Goal: Transaction & Acquisition: Obtain resource

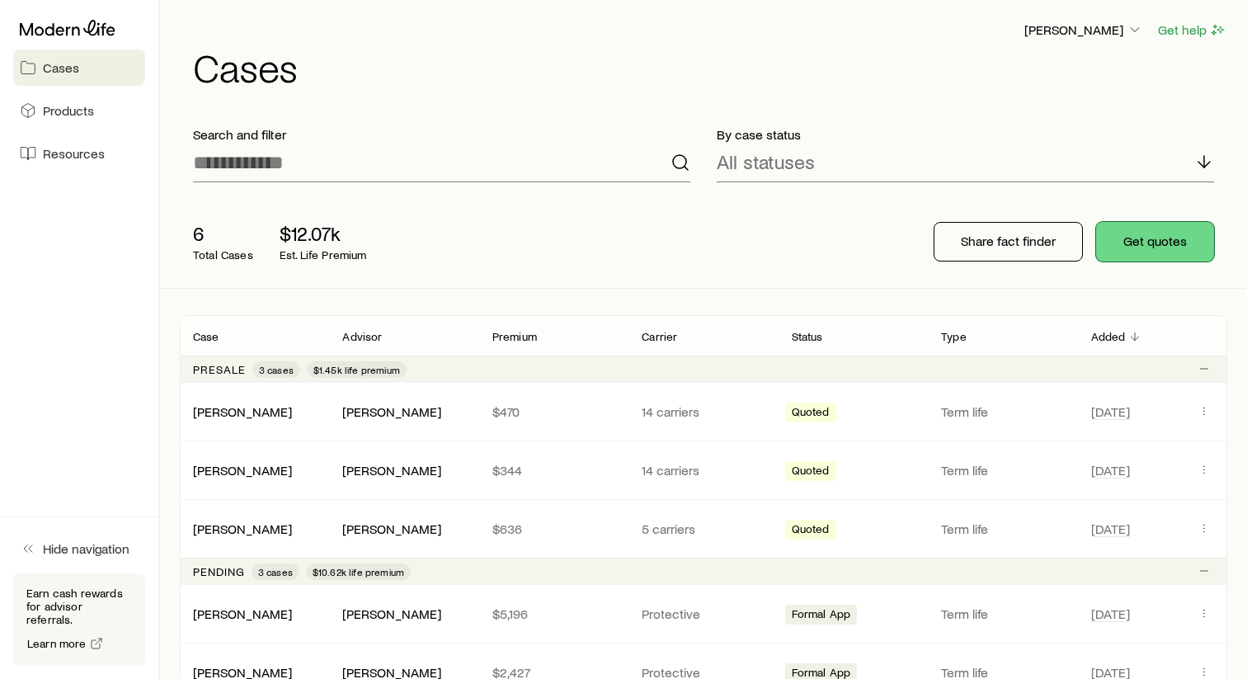
click at [1129, 243] on button "Get quotes" at bounding box center [1155, 242] width 118 height 40
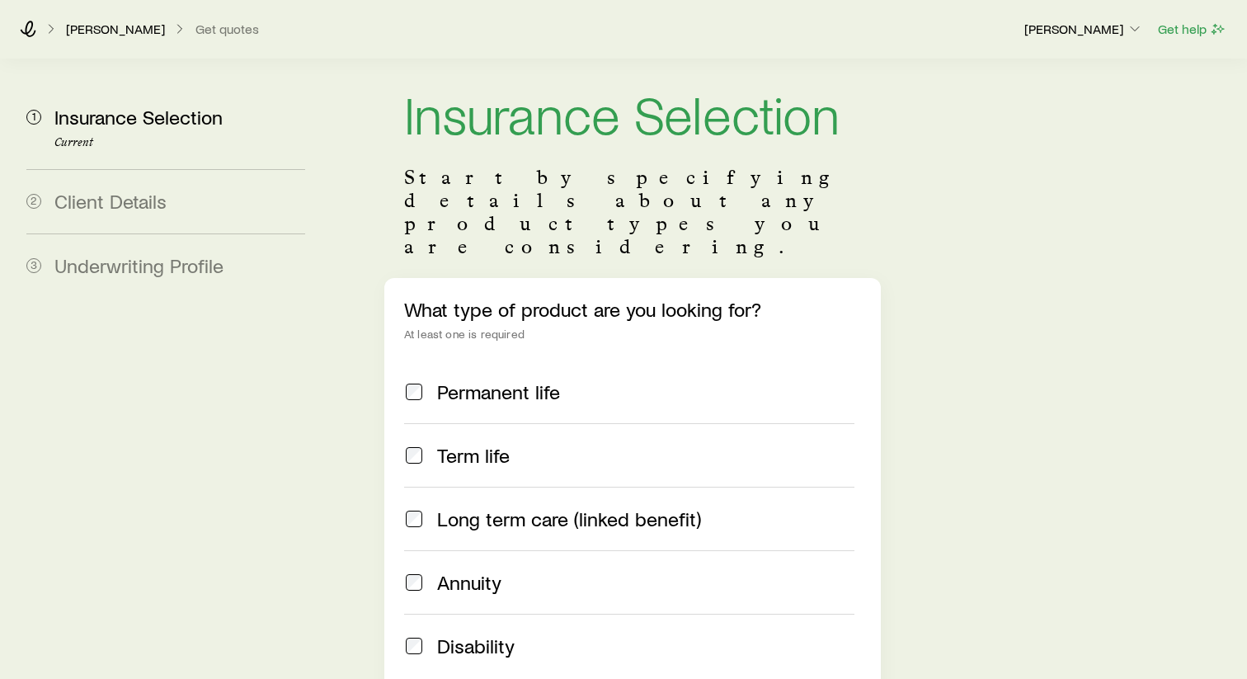
scroll to position [26, 0]
click at [125, 40] on div "[PERSON_NAME] Get quotes [PERSON_NAME] Get help" at bounding box center [623, 28] width 1247 height 59
click at [38, 30] on div "[PERSON_NAME] Get quotes" at bounding box center [515, 29] width 991 height 17
click at [31, 30] on icon at bounding box center [29, 29] width 16 height 17
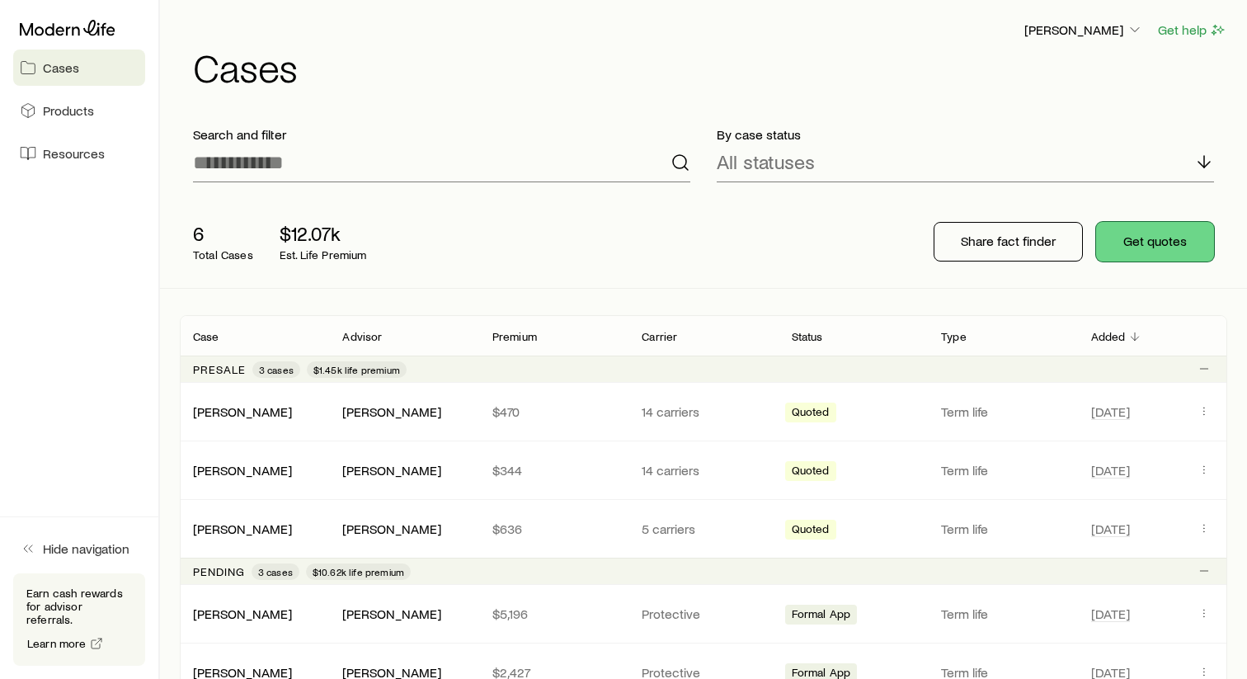
click at [1165, 245] on button "Get quotes" at bounding box center [1155, 242] width 118 height 40
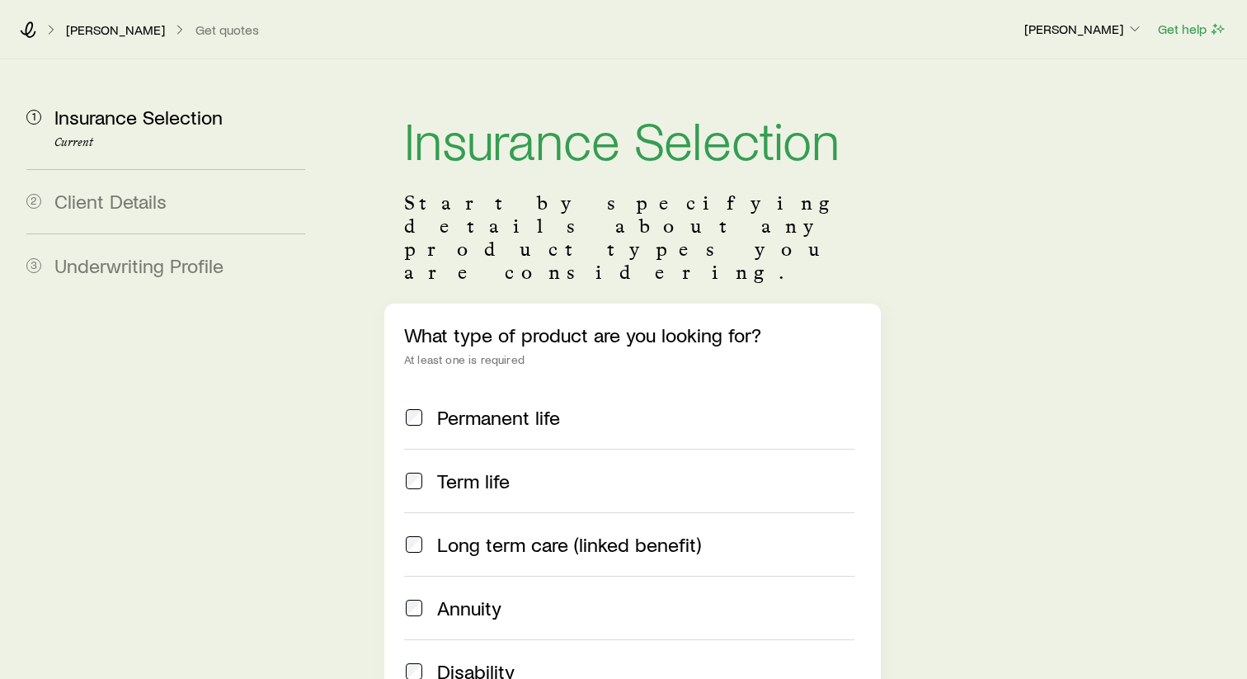
click at [460, 469] on span "Term life" at bounding box center [473, 480] width 73 height 23
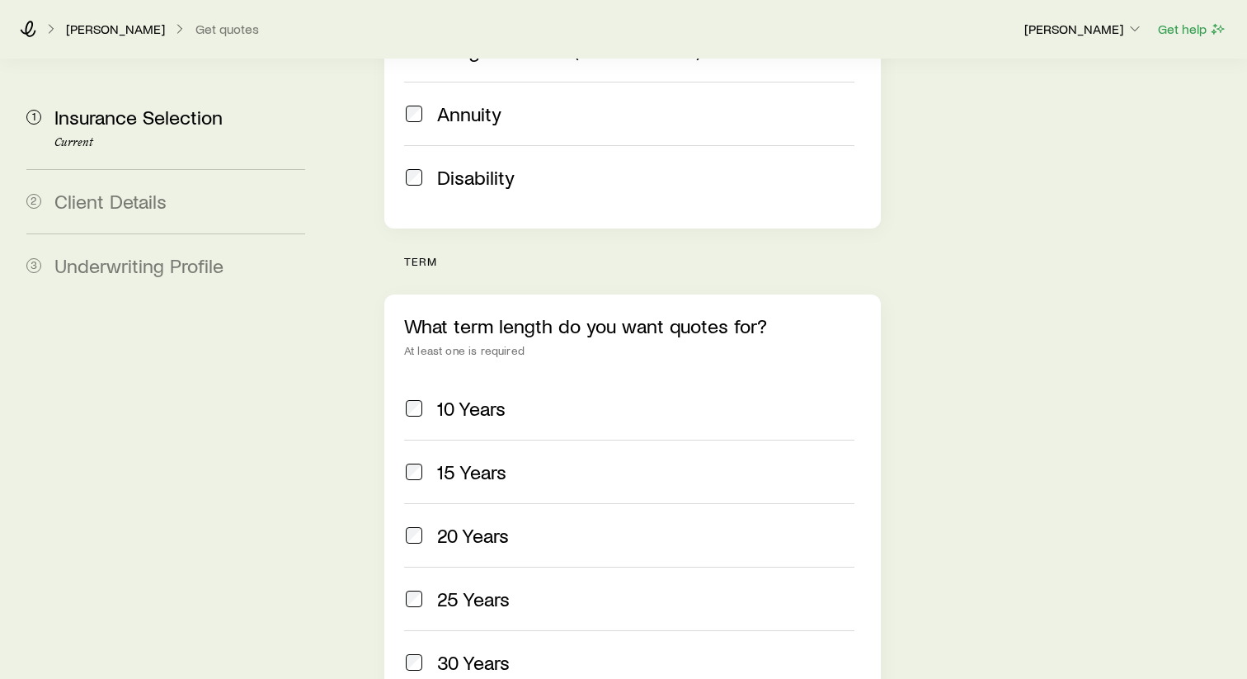
click at [489, 524] on span "20 Years" at bounding box center [473, 535] width 72 height 23
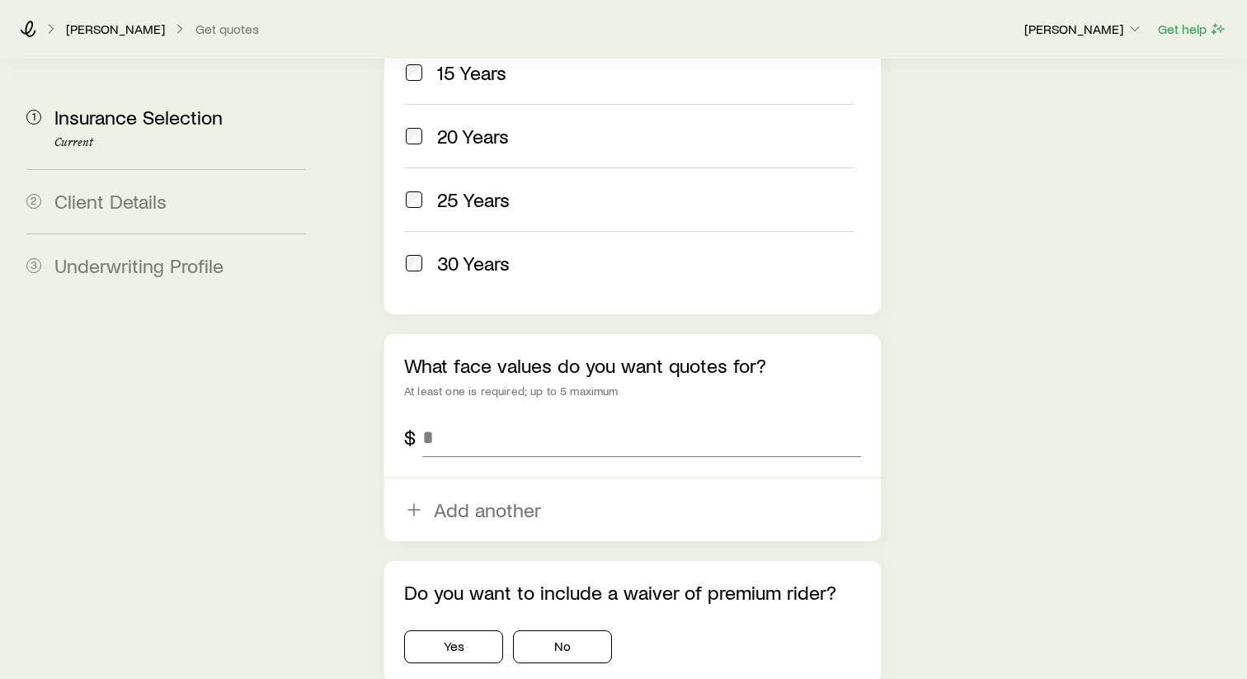
scroll to position [912, 0]
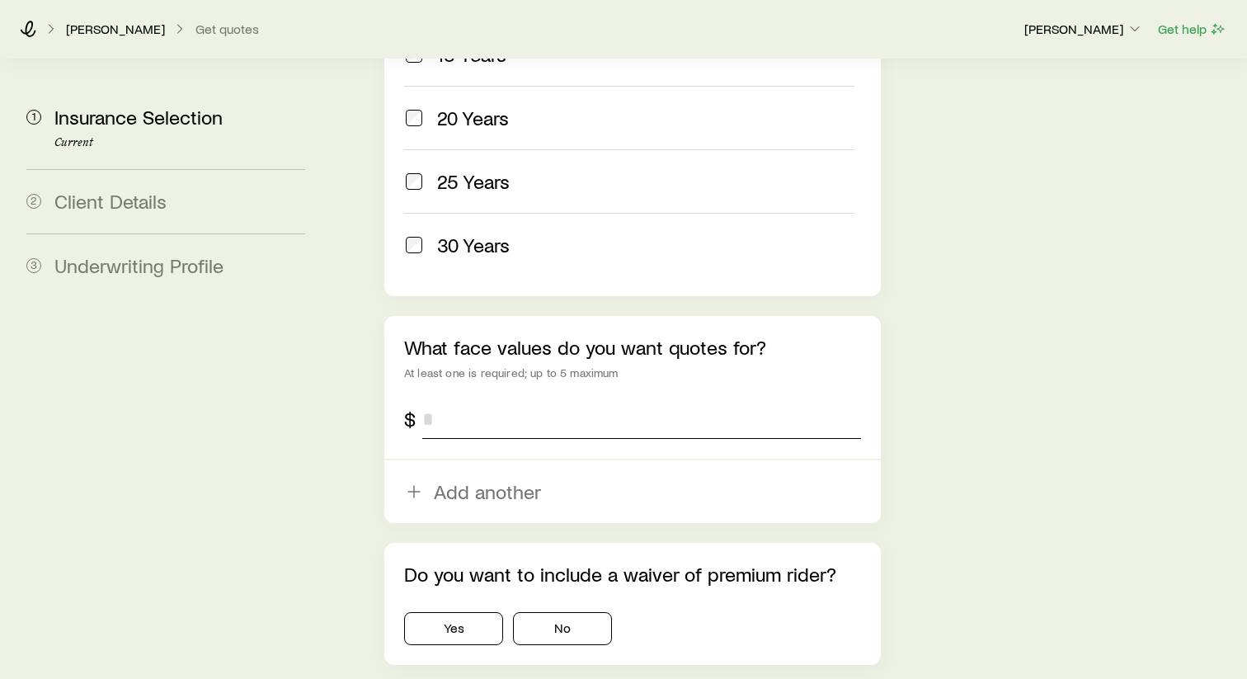
click at [472, 399] on input "tel" at bounding box center [641, 419] width 439 height 40
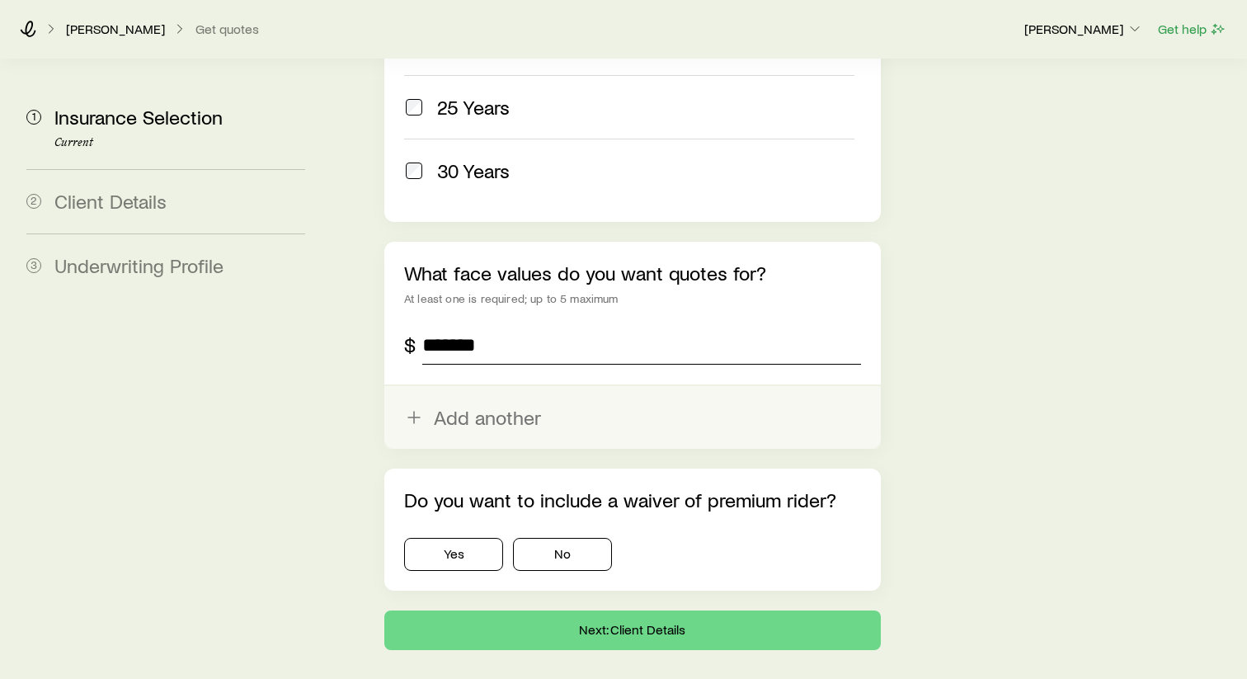
scroll to position [1021, 0]
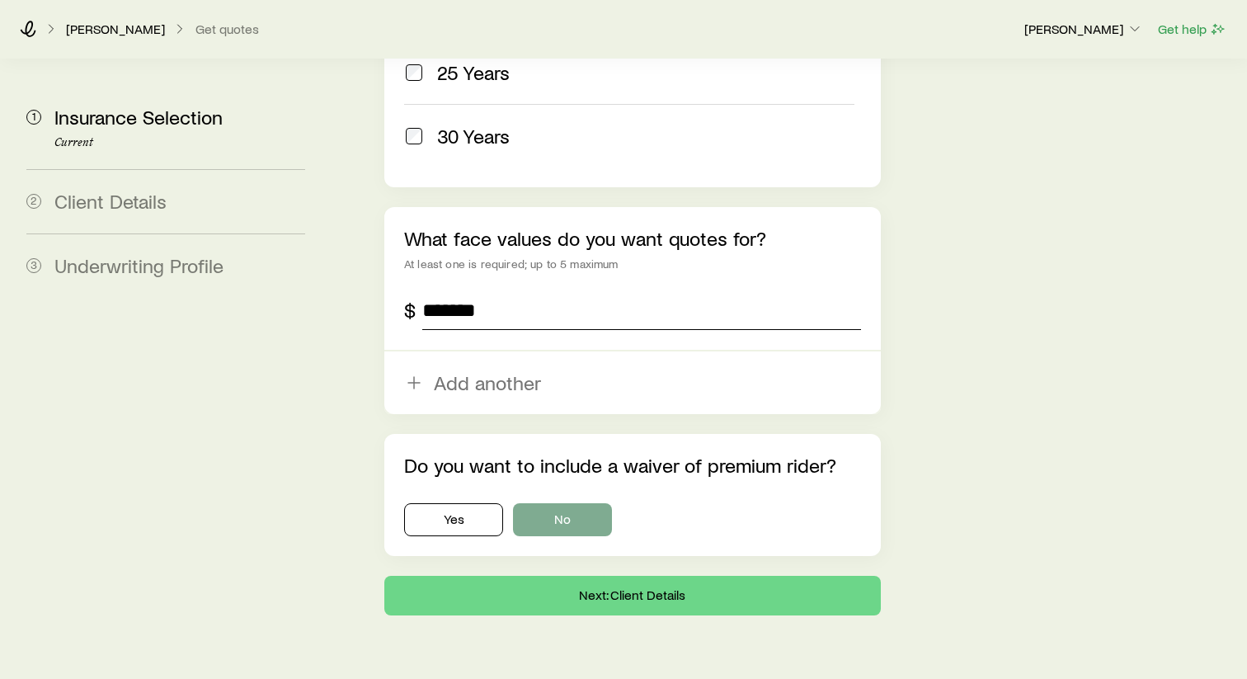
type input "*******"
click at [589, 503] on button "No" at bounding box center [562, 519] width 99 height 33
click at [594, 576] on button "Next: Client Details" at bounding box center [632, 596] width 497 height 40
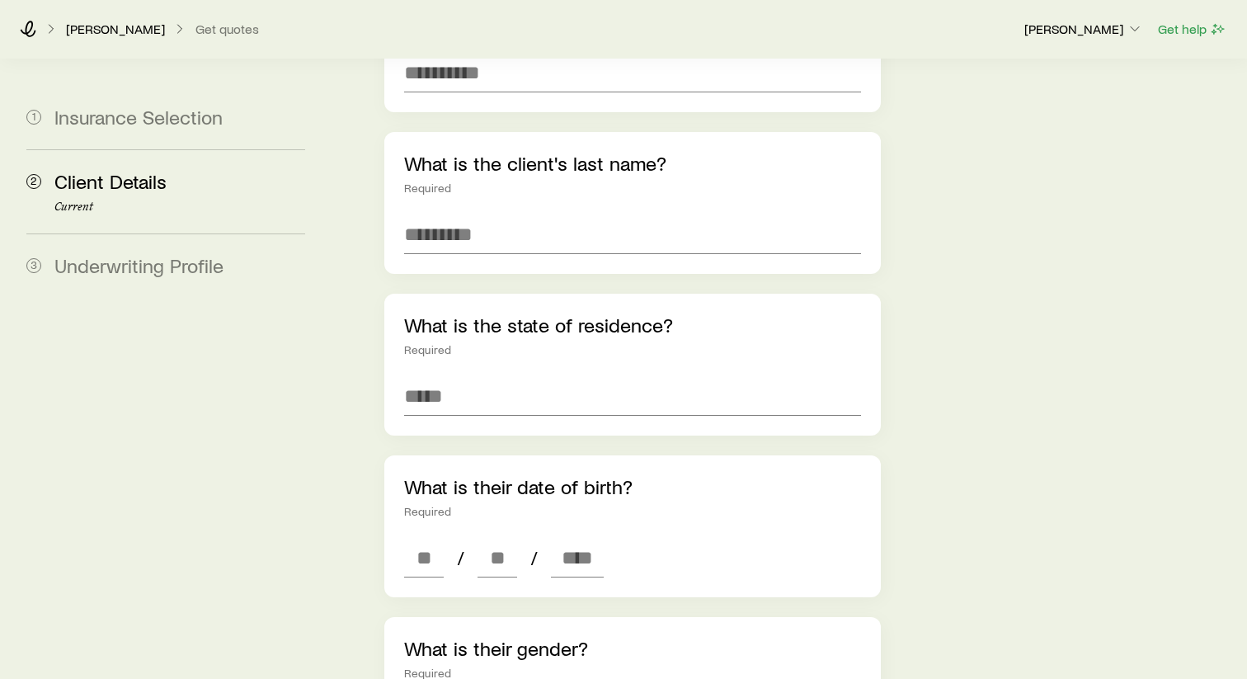
scroll to position [318, 0]
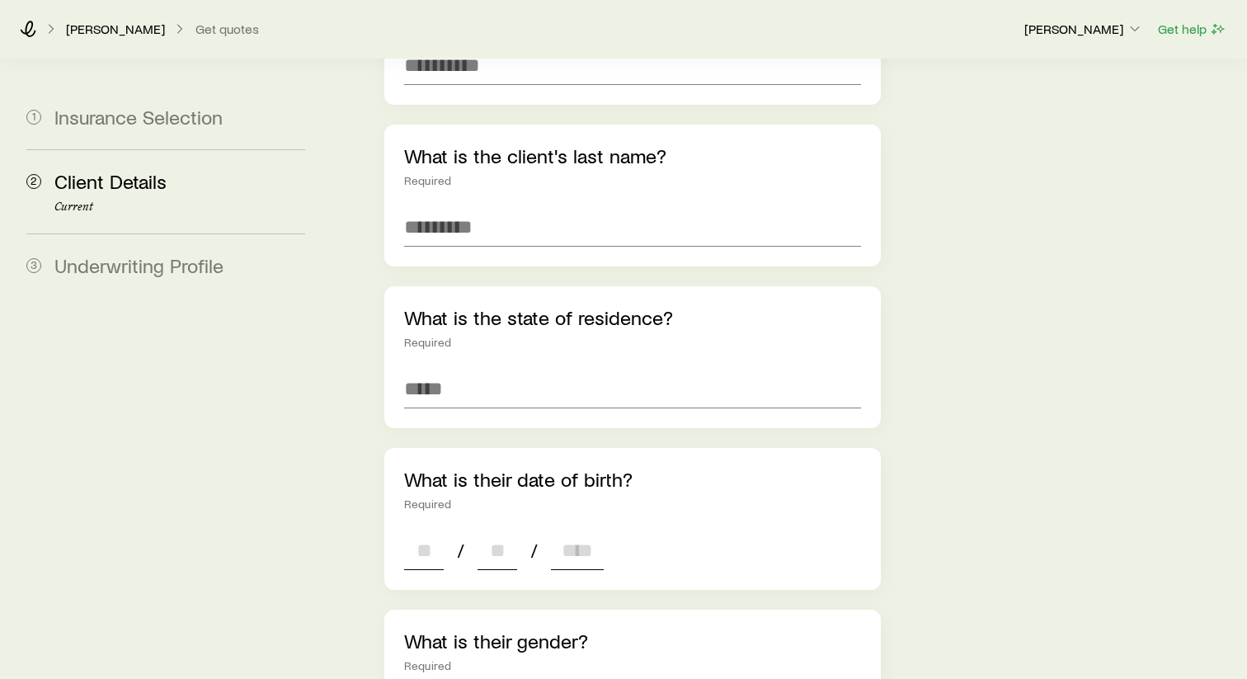
click at [428, 531] on input at bounding box center [424, 551] width 40 height 40
type input "**"
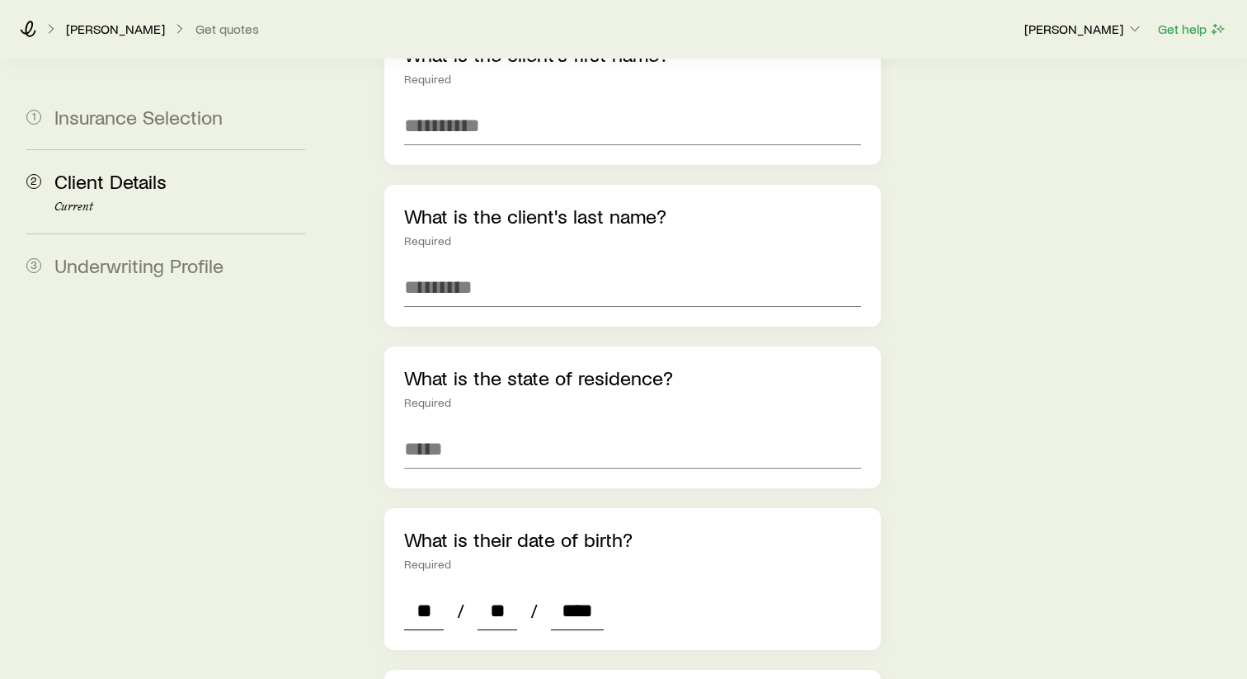
scroll to position [194, 0]
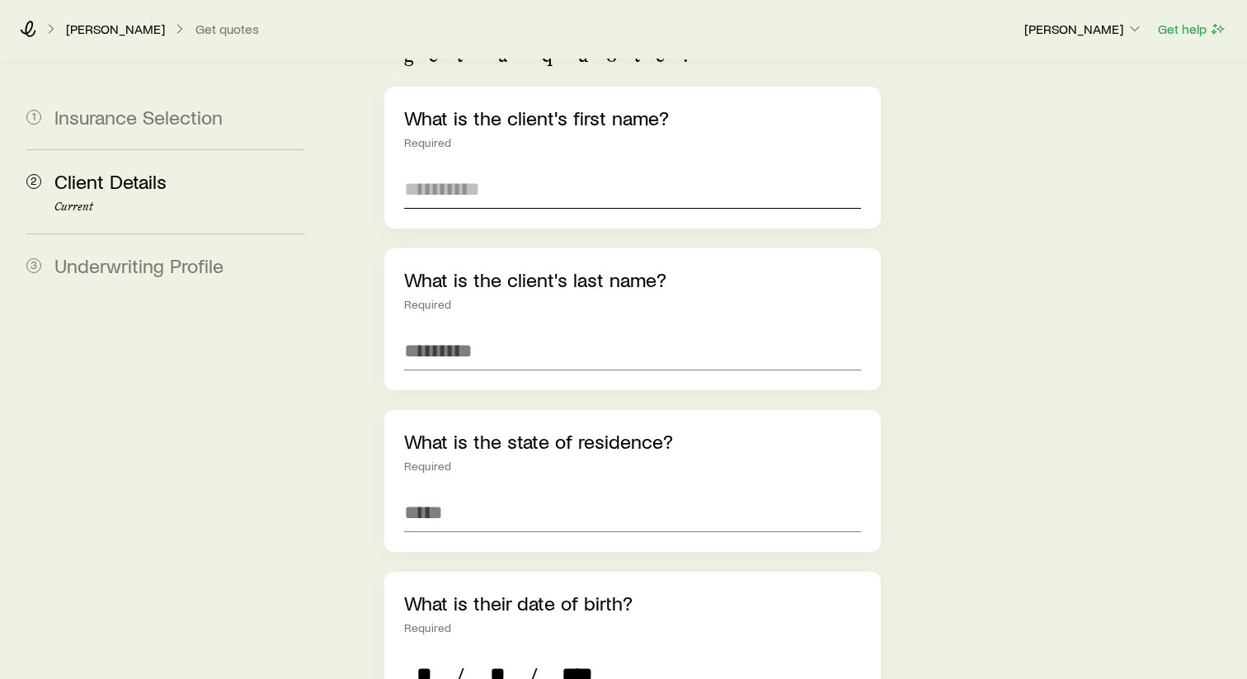
type input "****"
click at [483, 169] on input "text" at bounding box center [632, 189] width 457 height 40
type input "*******"
type input "****"
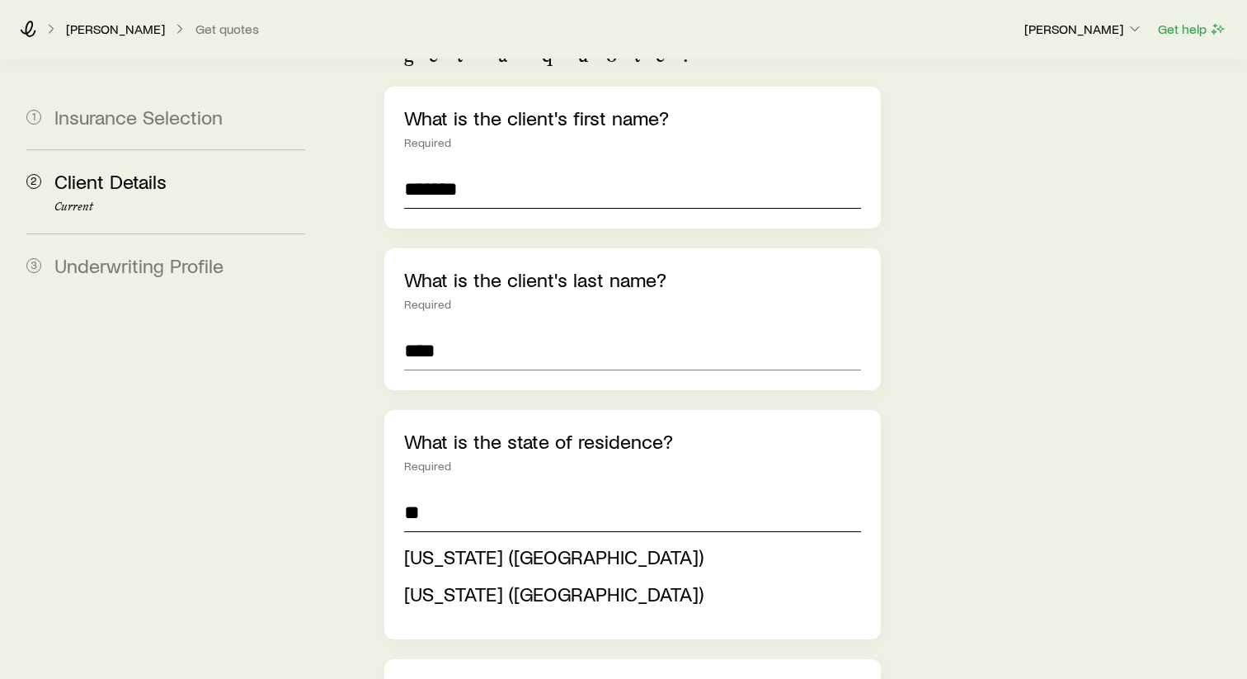
type input "**"
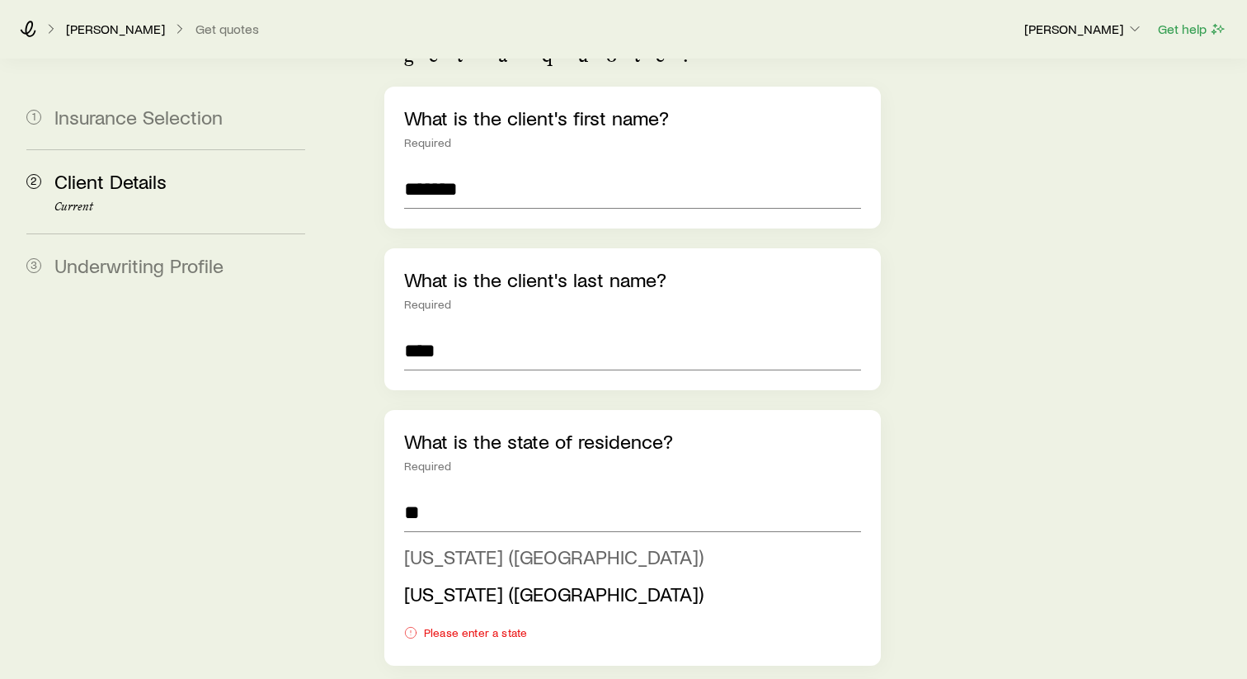
click at [462, 545] on span "[US_STATE] ([GEOGRAPHIC_DATA])" at bounding box center [553, 557] width 299 height 24
type input "**********"
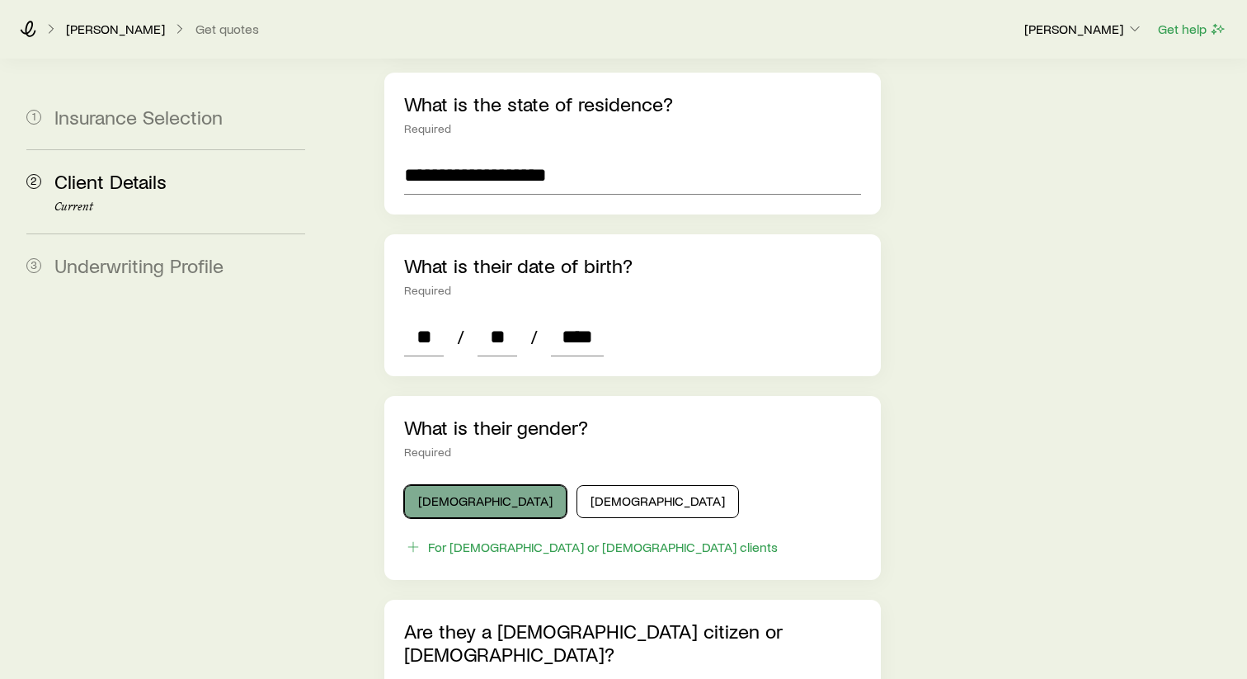
click at [476, 485] on button "[DEMOGRAPHIC_DATA]" at bounding box center [485, 501] width 163 height 33
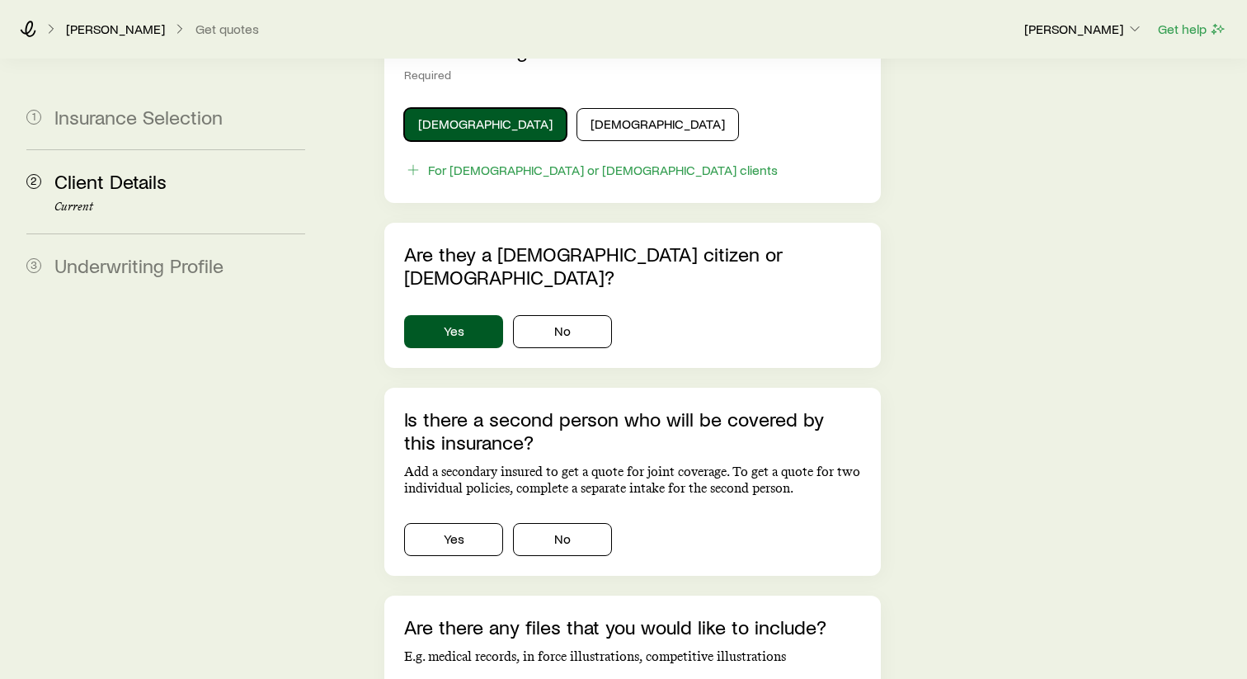
scroll to position [981, 0]
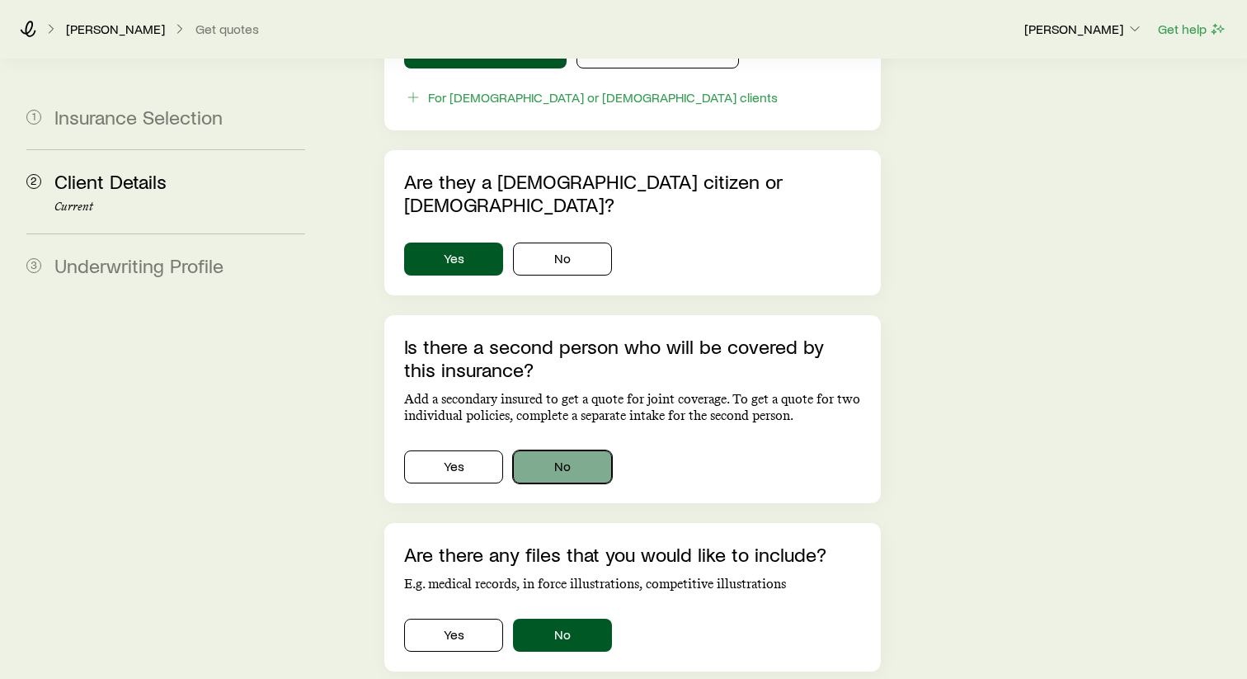
click at [577, 450] on button "No" at bounding box center [562, 466] width 99 height 33
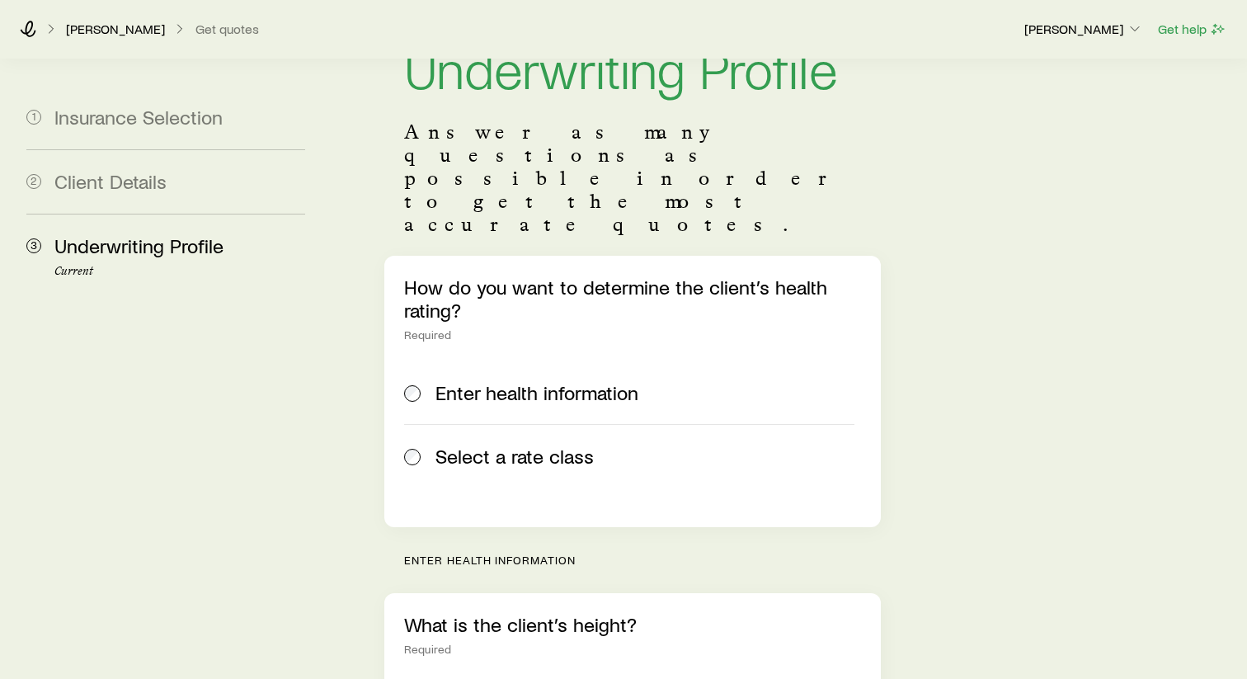
click at [548, 445] on span "Select a rate class" at bounding box center [515, 456] width 158 height 23
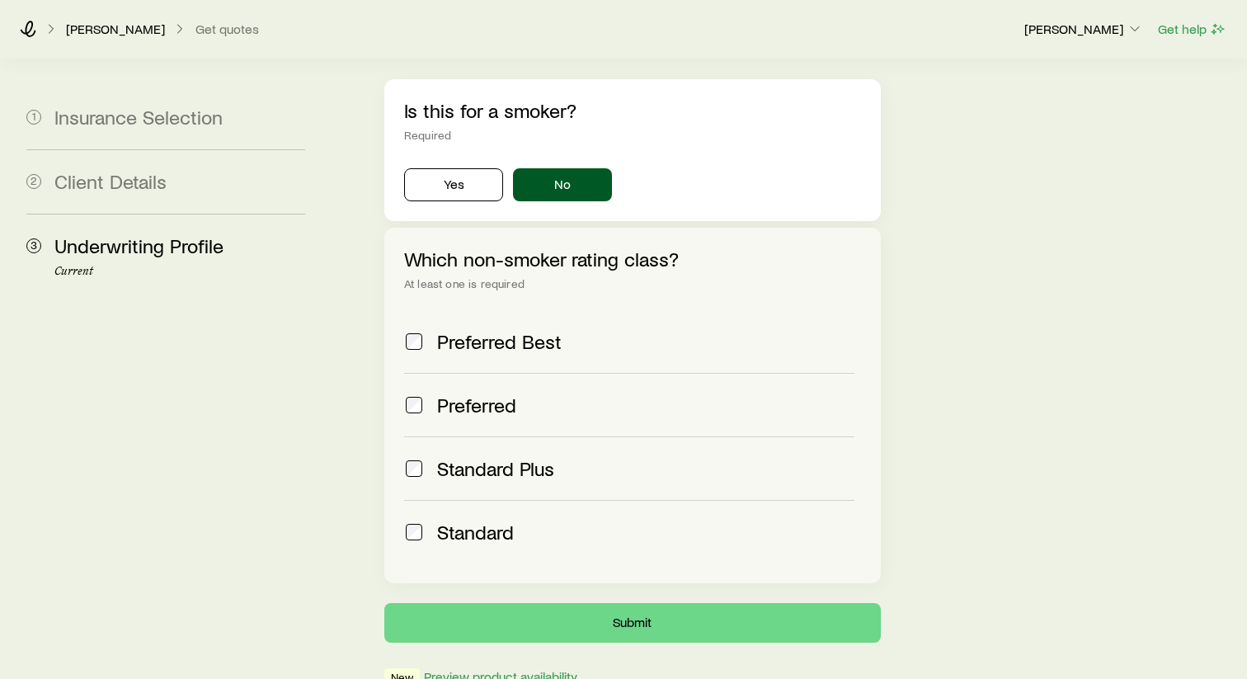
scroll to position [594, 0]
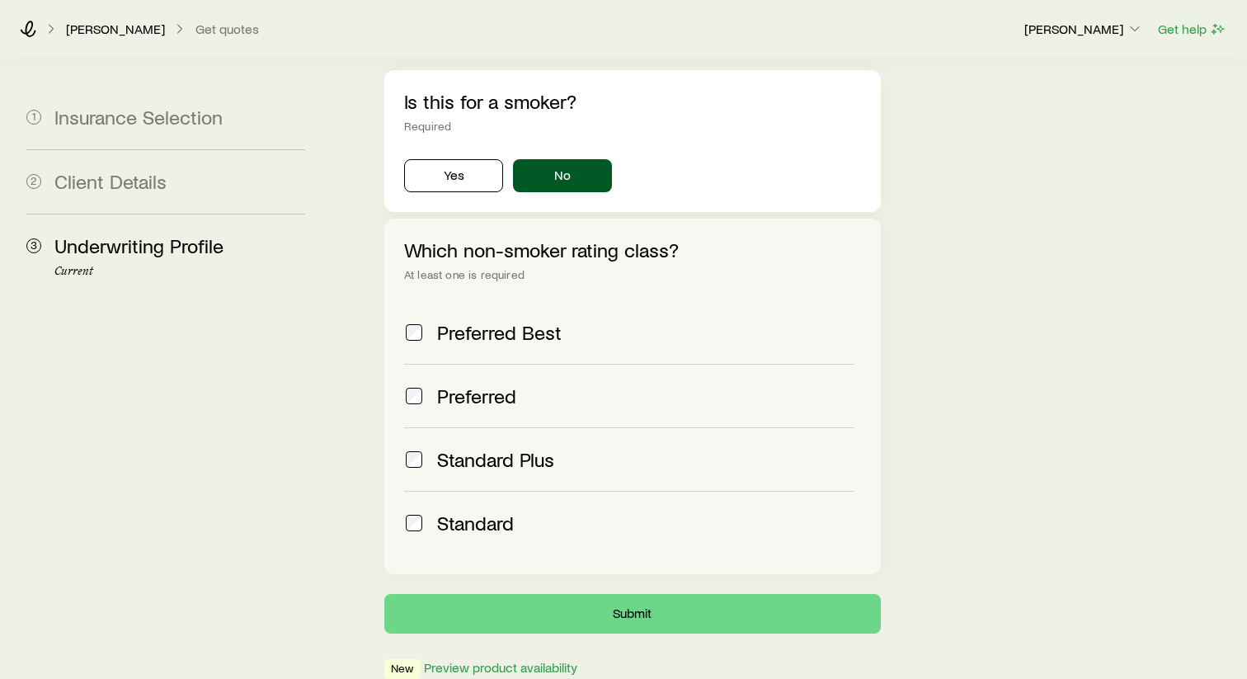
click at [506, 448] on span "Standard Plus" at bounding box center [495, 459] width 117 height 23
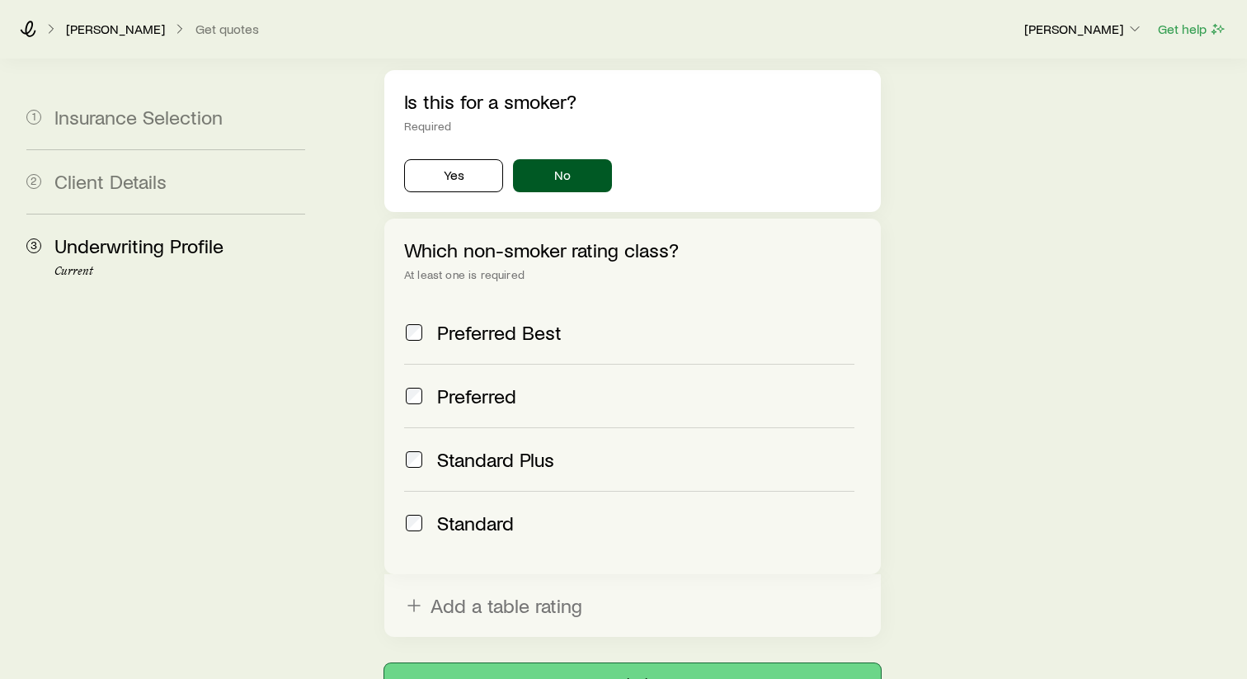
click at [606, 663] on button "Submit" at bounding box center [632, 683] width 497 height 40
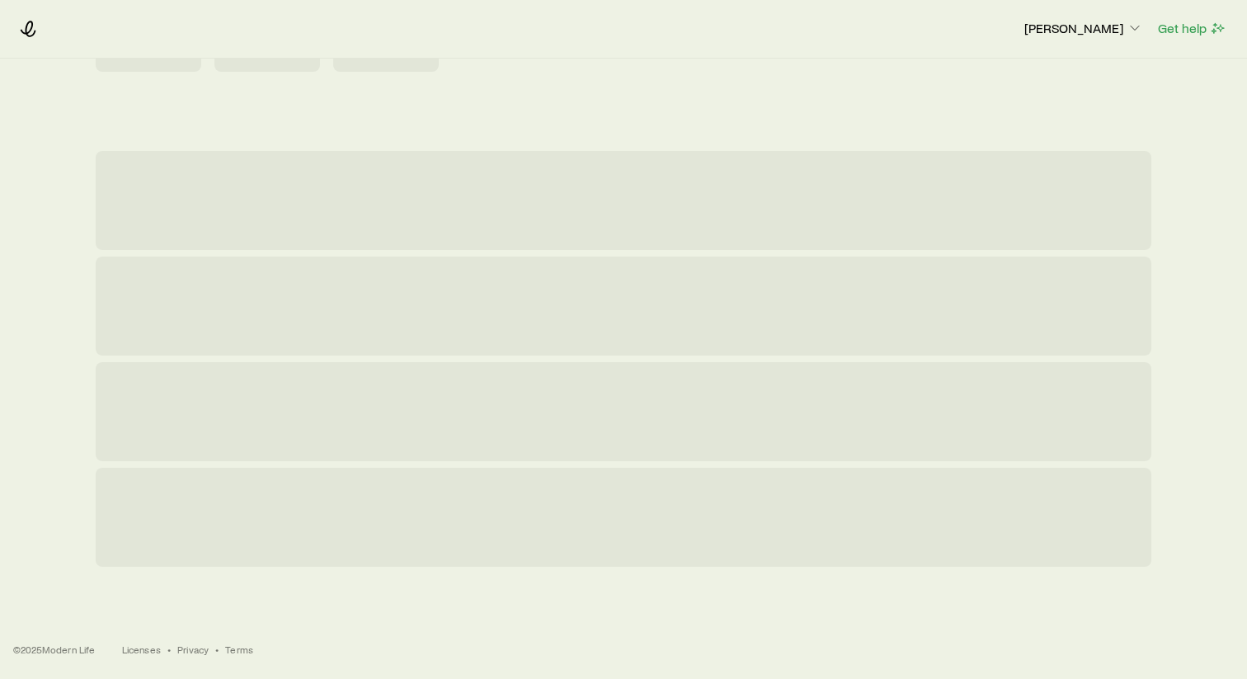
scroll to position [0, 0]
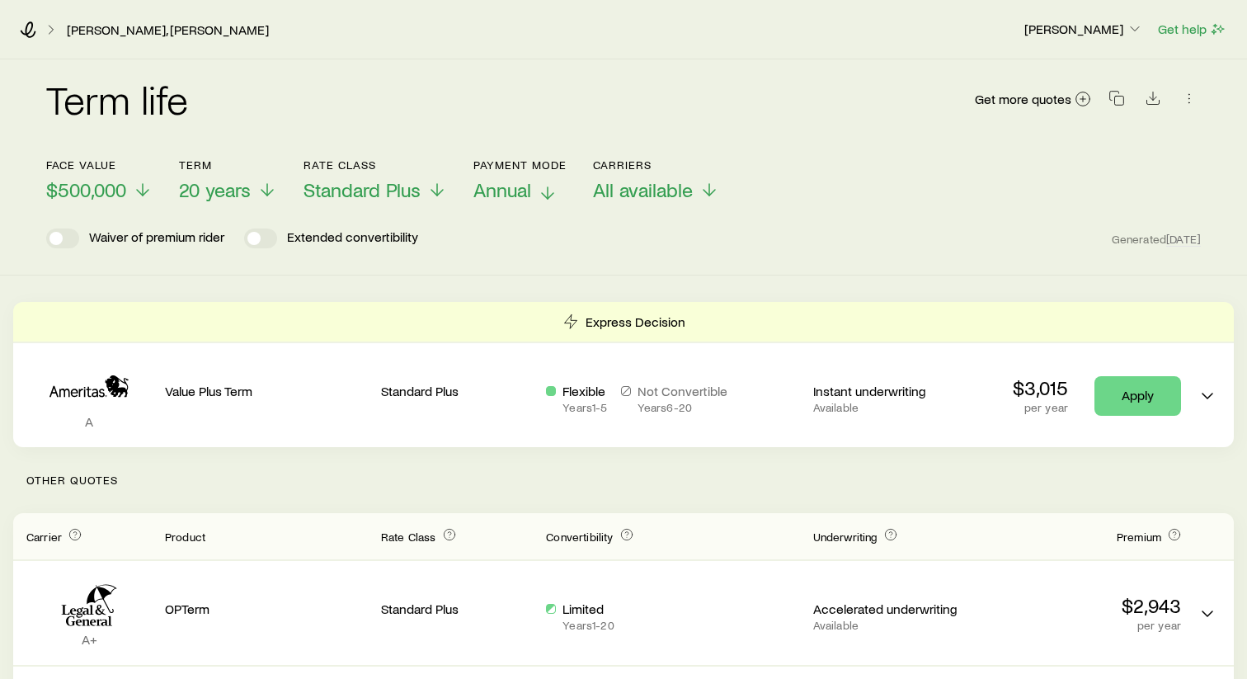
click at [548, 190] on line at bounding box center [548, 193] width 0 height 12
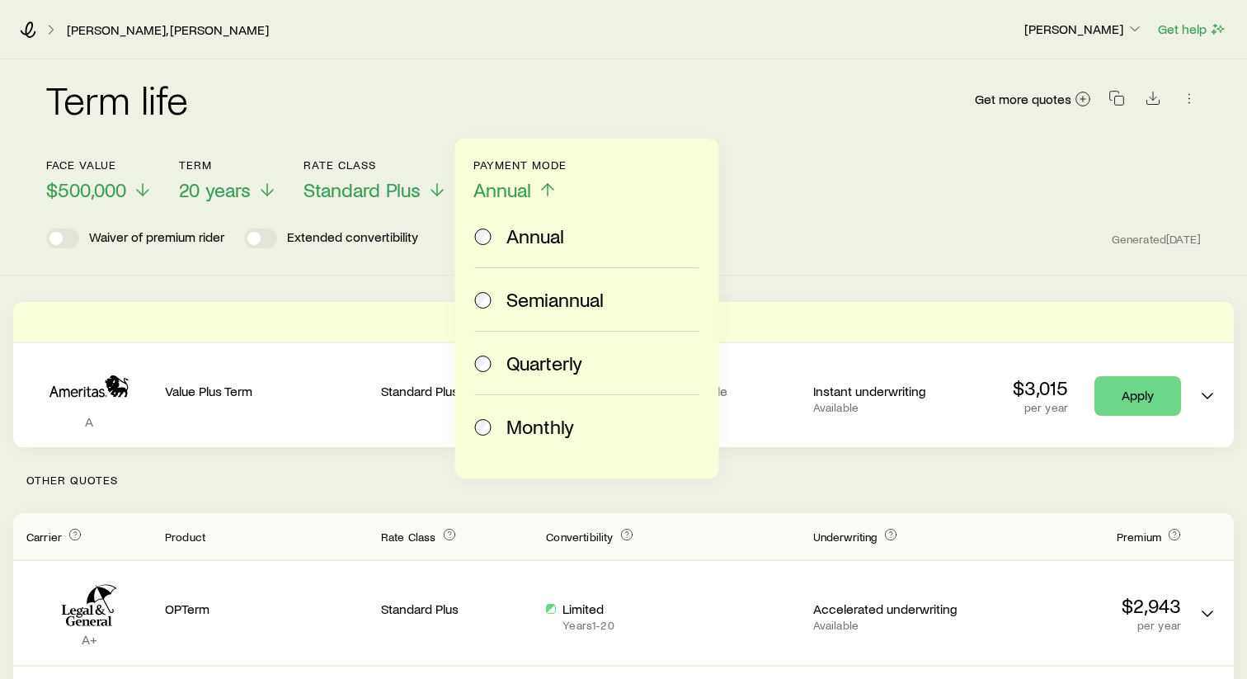
click at [539, 417] on span "Monthly" at bounding box center [541, 426] width 68 height 23
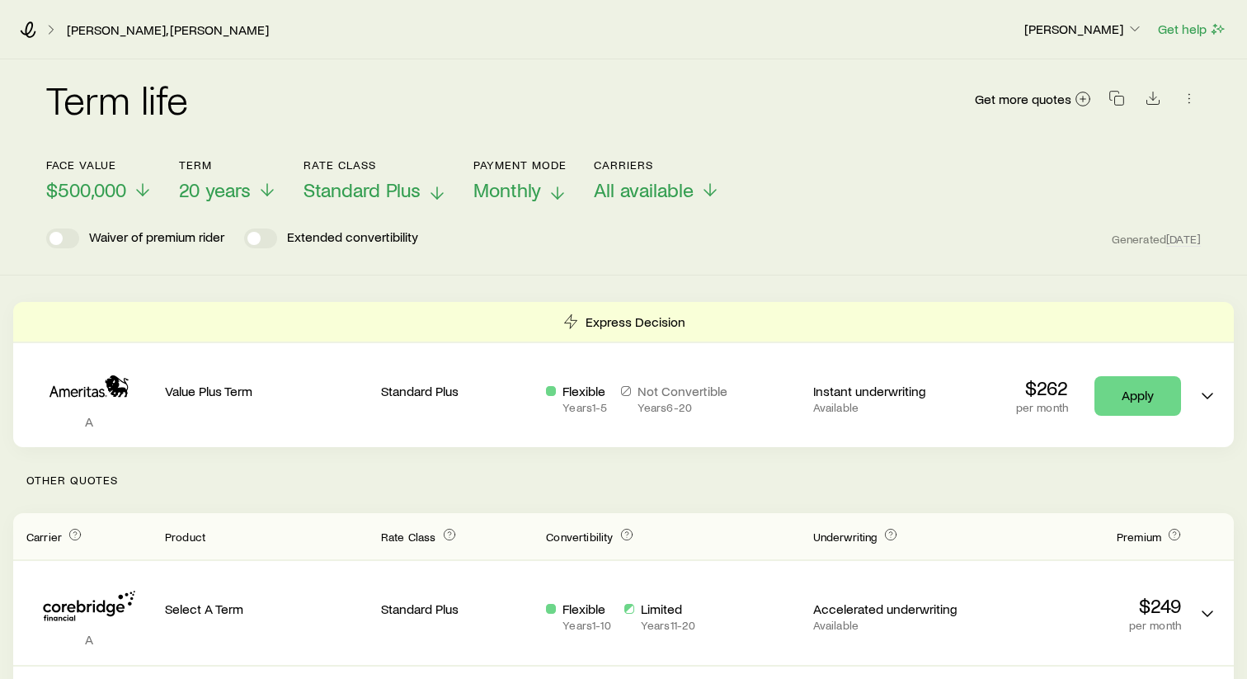
click at [417, 200] on span "Standard Plus" at bounding box center [362, 189] width 117 height 23
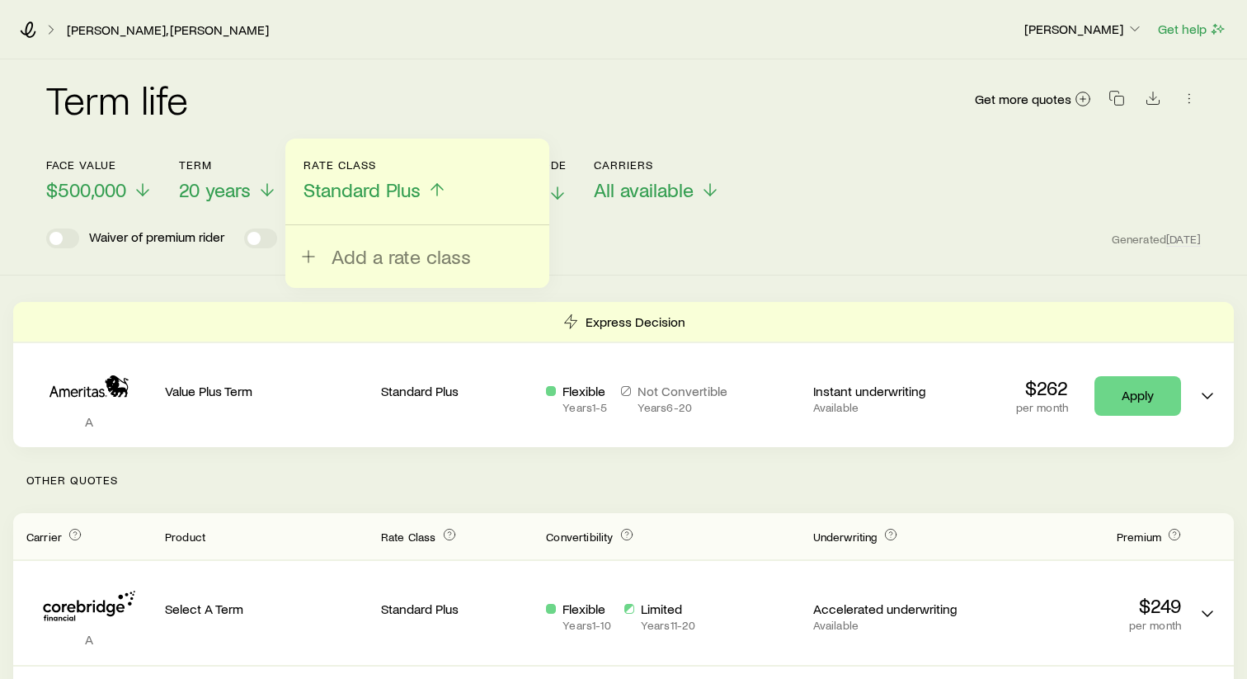
click at [416, 186] on span "Standard Plus" at bounding box center [362, 189] width 117 height 23
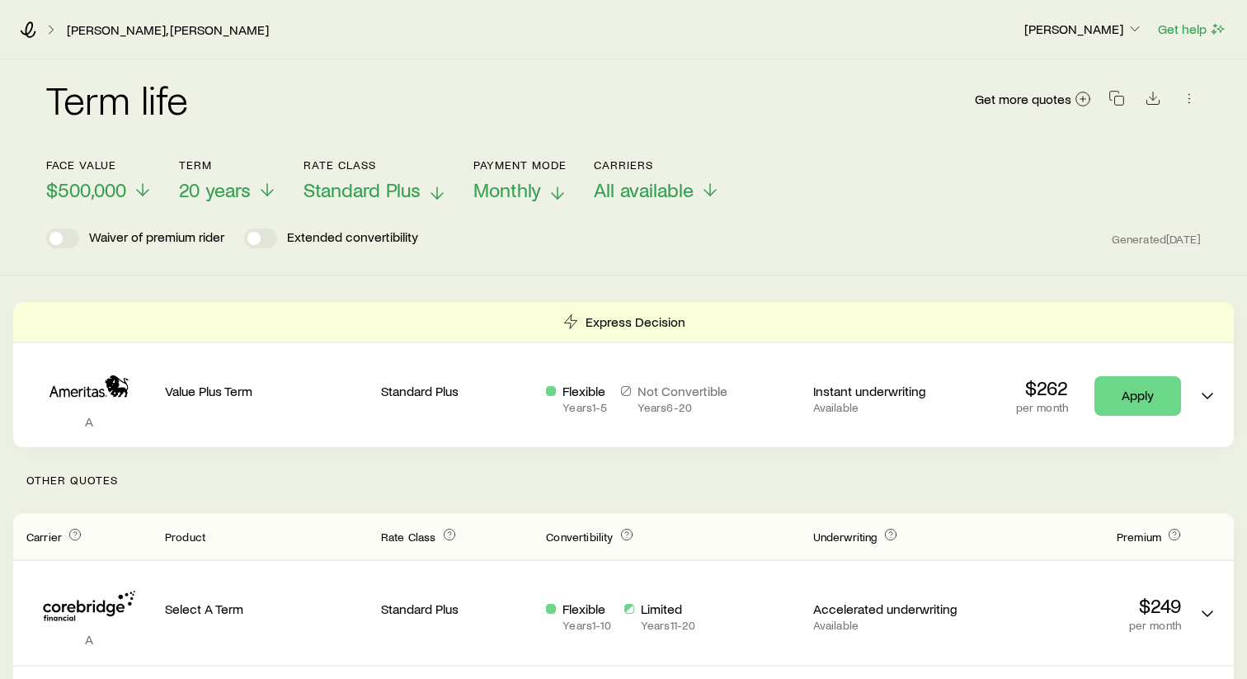
click at [413, 195] on span "Standard Plus" at bounding box center [362, 189] width 117 height 23
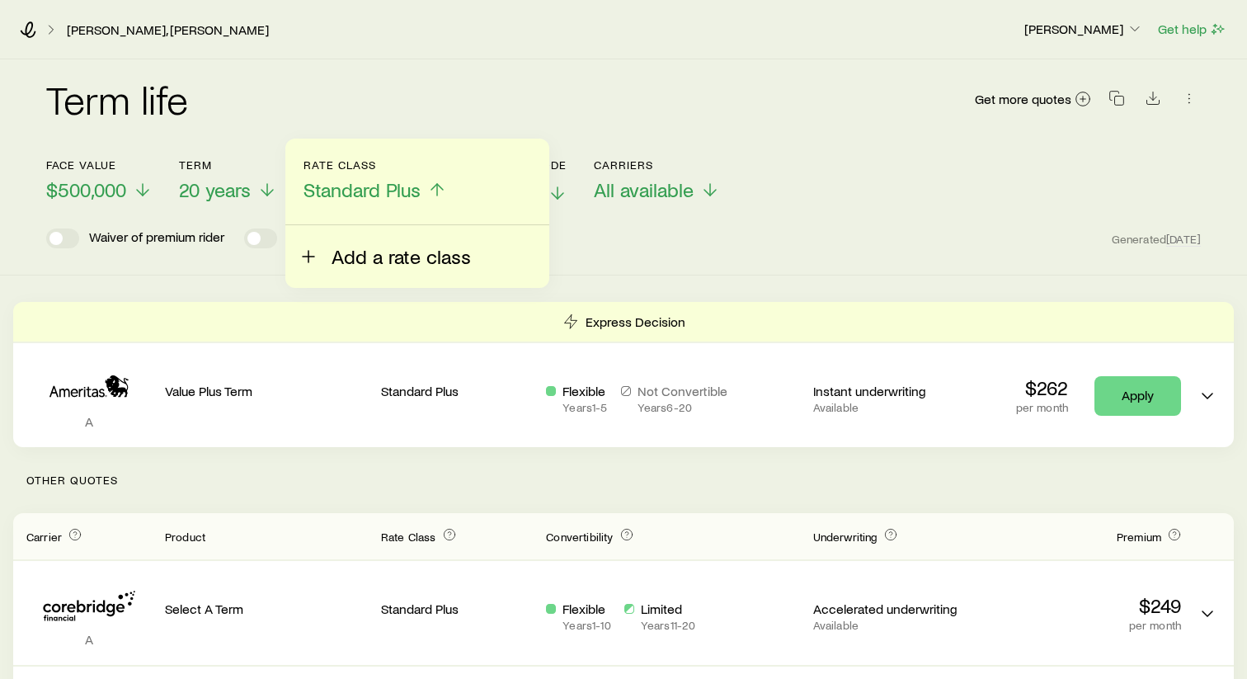
click at [400, 254] on span "Add a rate class" at bounding box center [401, 256] width 139 height 23
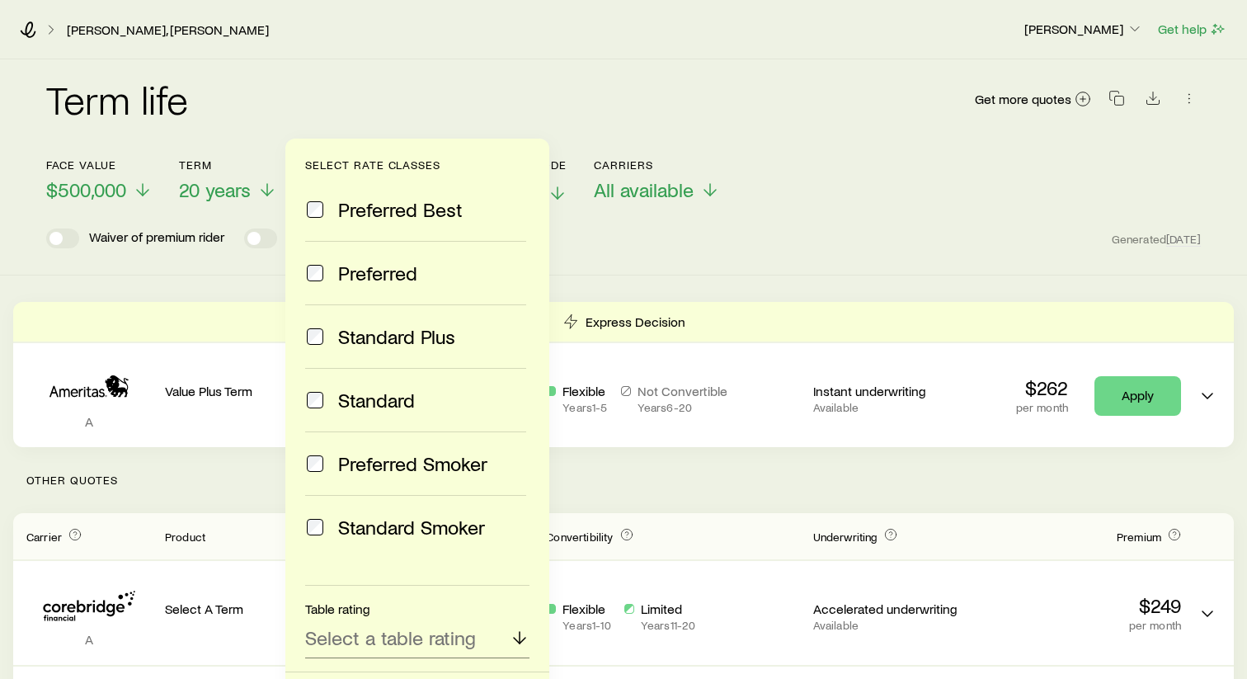
click at [394, 285] on label "Preferred" at bounding box center [415, 273] width 221 height 64
click at [394, 336] on span "Standard Plus" at bounding box center [396, 336] width 117 height 23
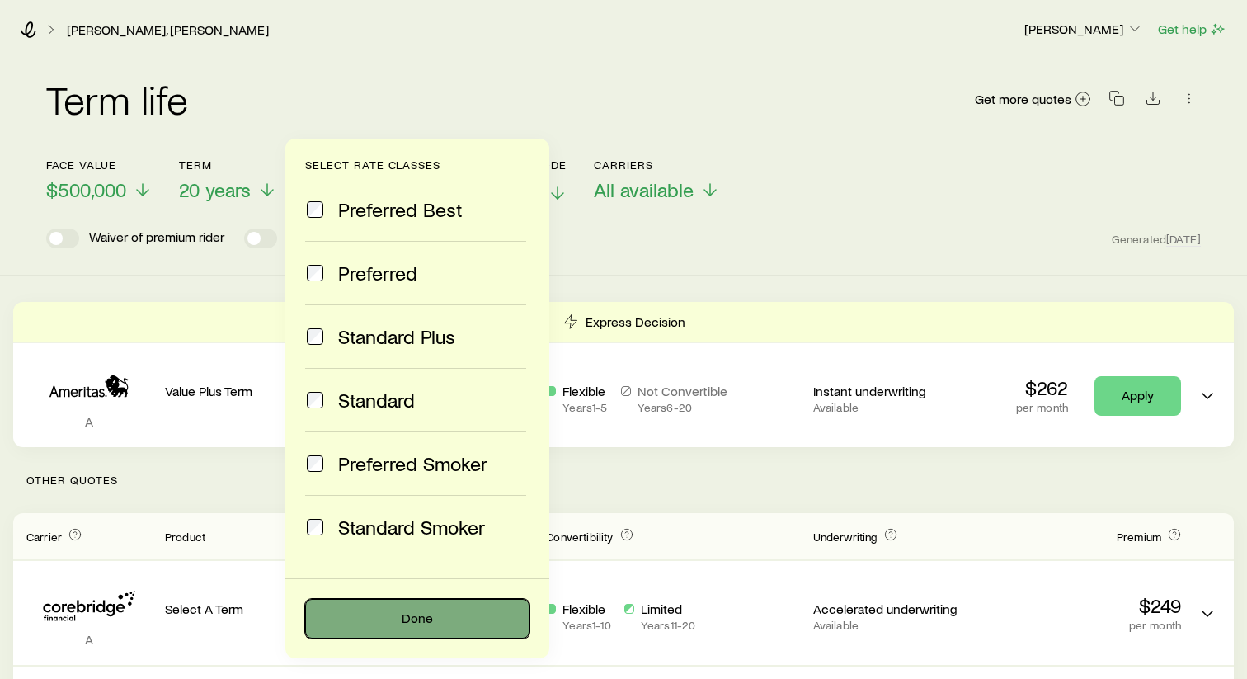
click at [438, 624] on button "Done" at bounding box center [417, 619] width 224 height 40
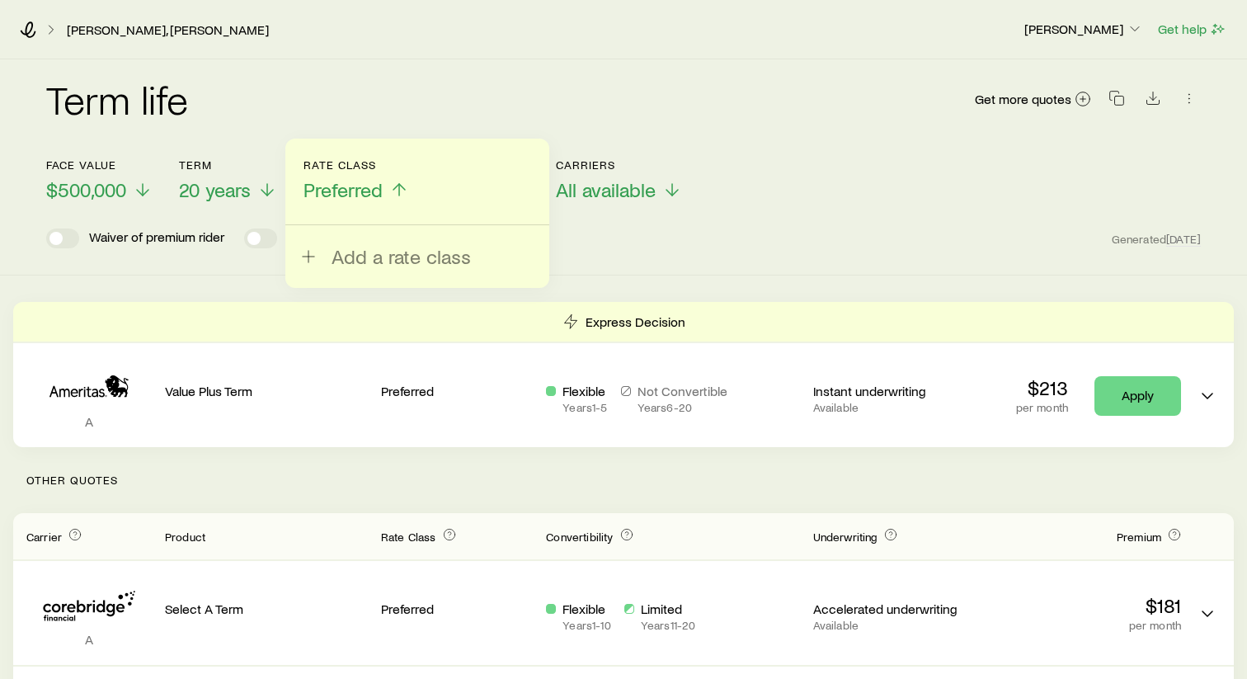
click at [899, 215] on header "Face value $500,000 Term 20 years Rate Class Preferred Add a rate class Payment…" at bounding box center [623, 203] width 1155 height 90
